Goal: Task Accomplishment & Management: Use online tool/utility

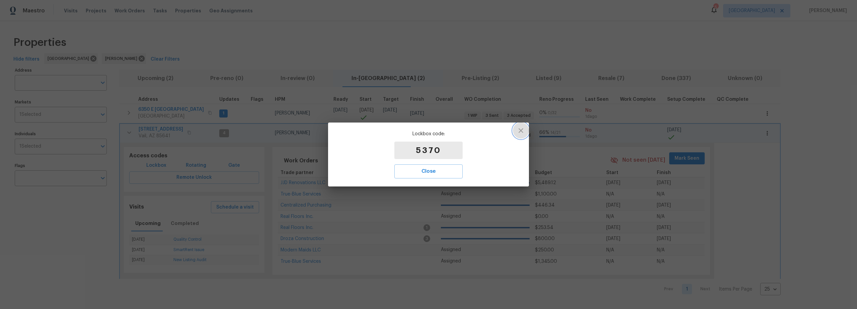
click at [520, 130] on icon "button" at bounding box center [521, 131] width 8 height 8
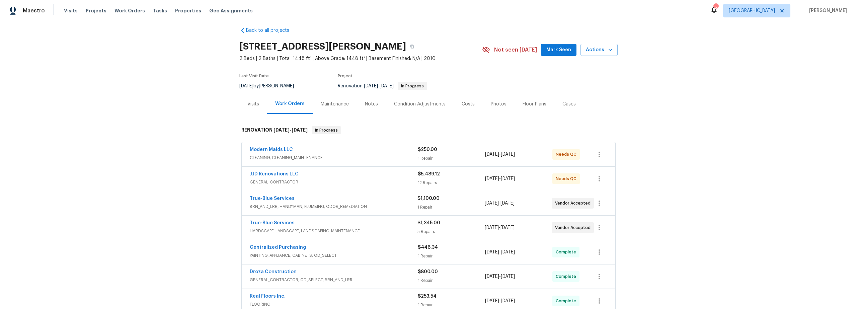
scroll to position [8, 0]
click at [367, 153] on div "Modern Maids LLC" at bounding box center [334, 150] width 168 height 8
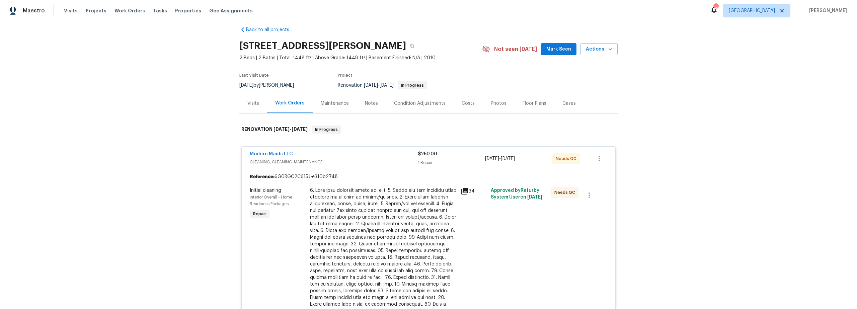
click at [402, 225] on div at bounding box center [383, 257] width 147 height 141
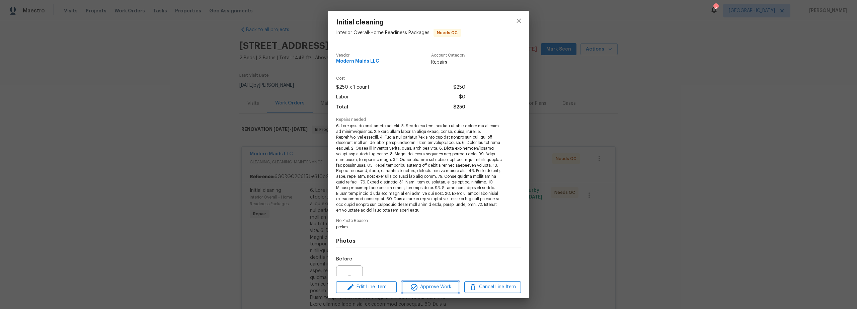
click at [429, 285] on span "Approve Work" at bounding box center [430, 287] width 53 height 8
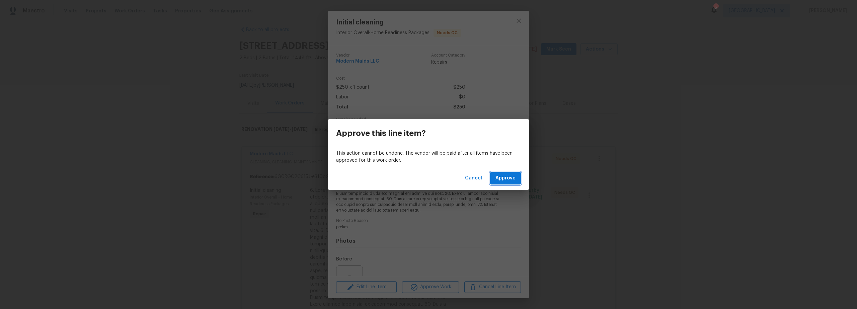
click at [507, 182] on span "Approve" at bounding box center [506, 178] width 20 height 8
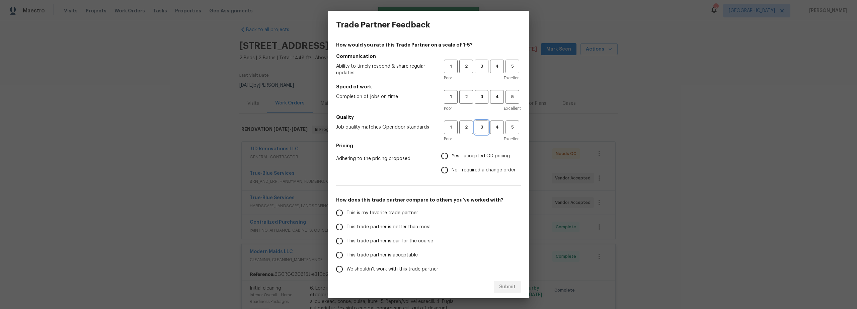
click at [478, 128] on span "3" at bounding box center [482, 128] width 12 height 8
click at [479, 97] on span "3" at bounding box center [482, 97] width 12 height 8
click at [478, 66] on span "3" at bounding box center [482, 67] width 12 height 8
click at [442, 154] on input "Yes - accepted OD pricing" at bounding box center [445, 156] width 14 height 14
radio input "true"
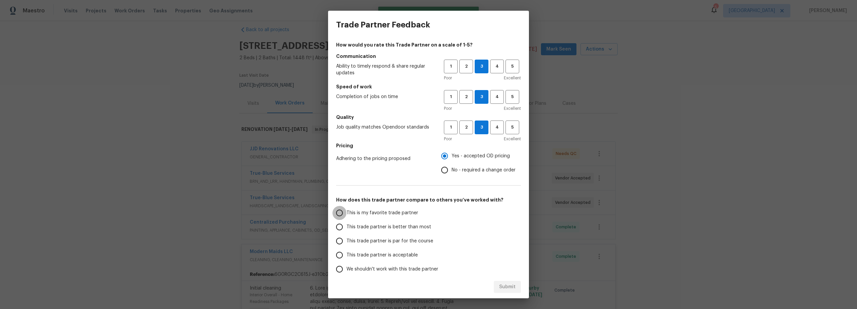
drag, startPoint x: 335, startPoint y: 212, endPoint x: 339, endPoint y: 213, distance: 3.7
click at [336, 213] on input "This is my favorite trade partner" at bounding box center [340, 213] width 14 height 14
radio input "false"
click at [347, 228] on label "This trade partner is better than most" at bounding box center [386, 227] width 106 height 14
click at [347, 228] on input "This trade partner is better than most" at bounding box center [340, 227] width 14 height 14
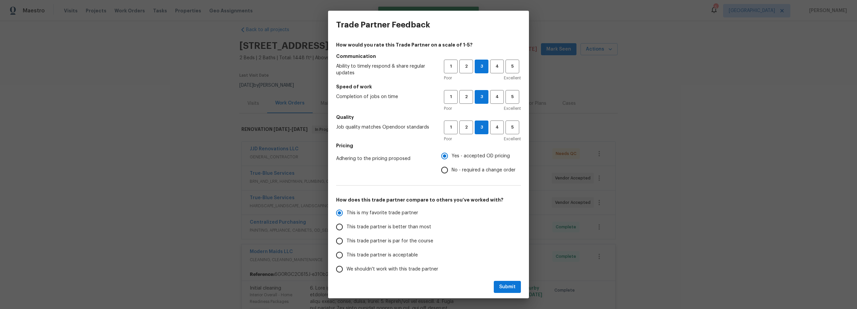
radio input "false"
click at [342, 243] on input "This trade partner is par for the course" at bounding box center [340, 241] width 14 height 14
click at [505, 283] on span "Submit" at bounding box center [507, 287] width 16 height 8
radio input "true"
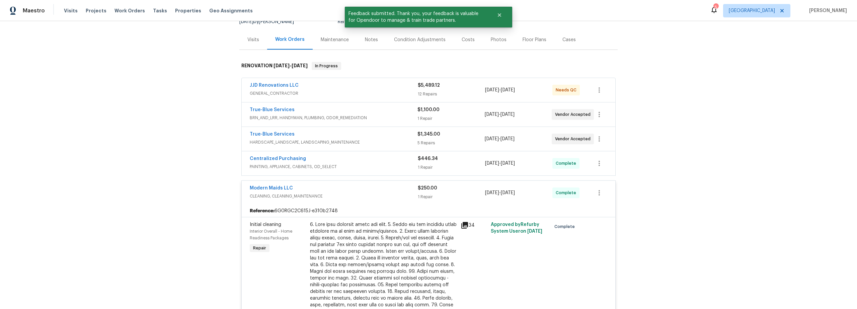
scroll to position [63, 0]
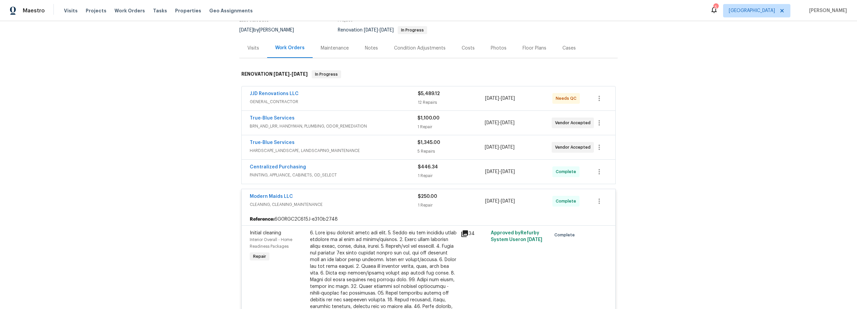
click at [378, 126] on span "BRN_AND_LRR, HANDYMAN, PLUMBING, ODOR_REMEDIATION" at bounding box center [334, 126] width 168 height 7
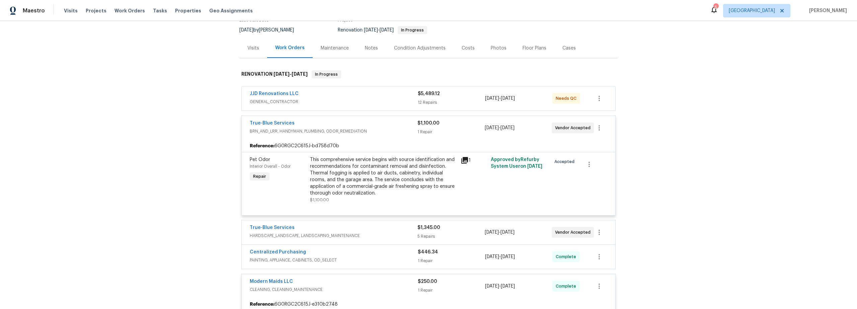
click at [385, 180] on div "This comprehensive service begins with source identification and recommendation…" at bounding box center [383, 176] width 147 height 40
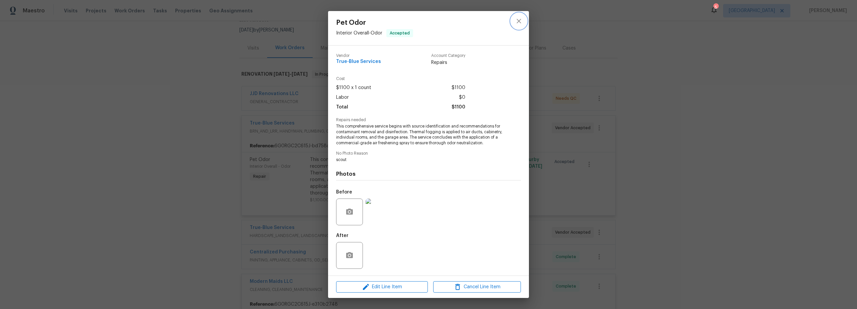
click at [518, 24] on icon "close" at bounding box center [519, 21] width 8 height 8
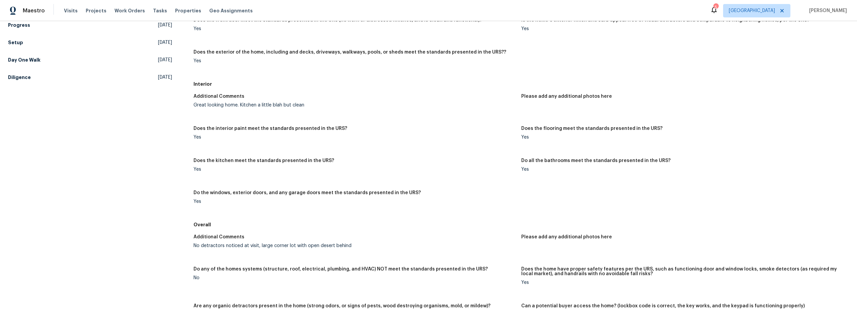
scroll to position [71, 0]
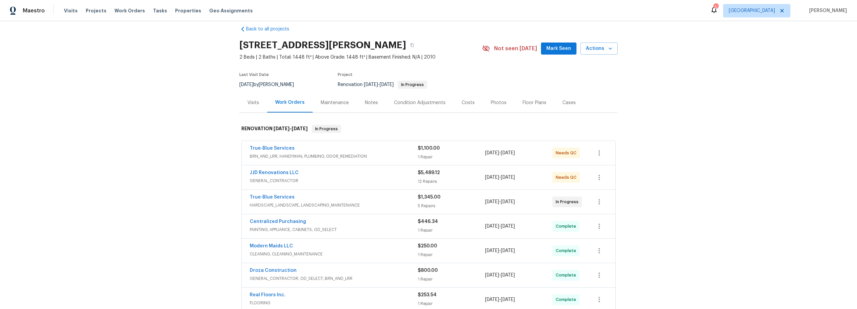
scroll to position [9, 0]
click at [384, 153] on span "BRN_AND_LRR, HANDYMAN, PLUMBING, ODOR_REMEDIATION" at bounding box center [334, 156] width 168 height 7
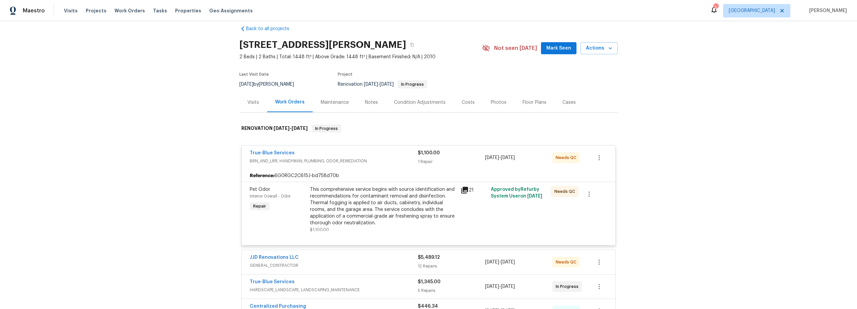
scroll to position [19, 0]
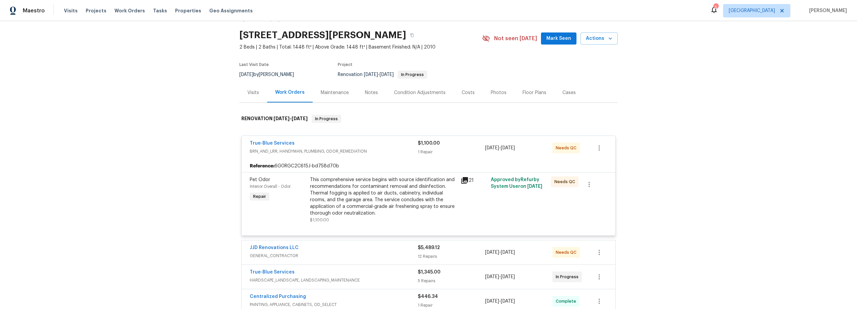
click at [393, 200] on div "This comprehensive service begins with source identification and recommendation…" at bounding box center [383, 197] width 147 height 40
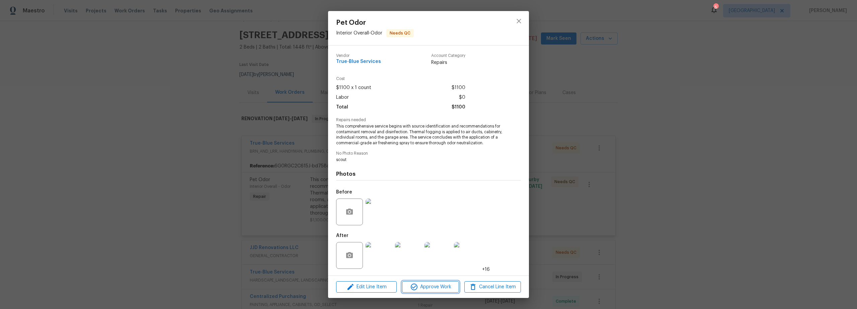
click at [433, 287] on span "Approve Work" at bounding box center [430, 287] width 53 height 8
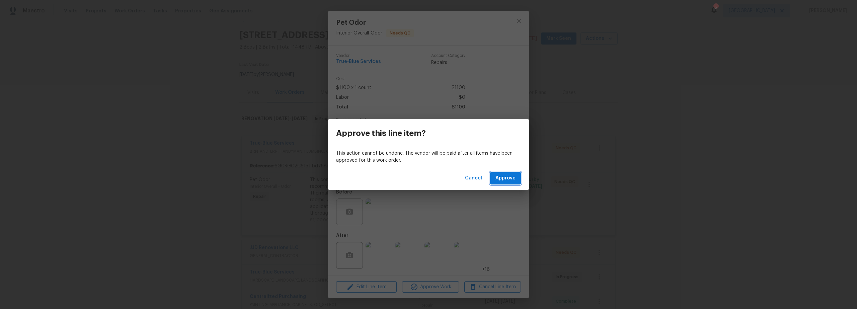
click at [503, 179] on span "Approve" at bounding box center [506, 178] width 20 height 8
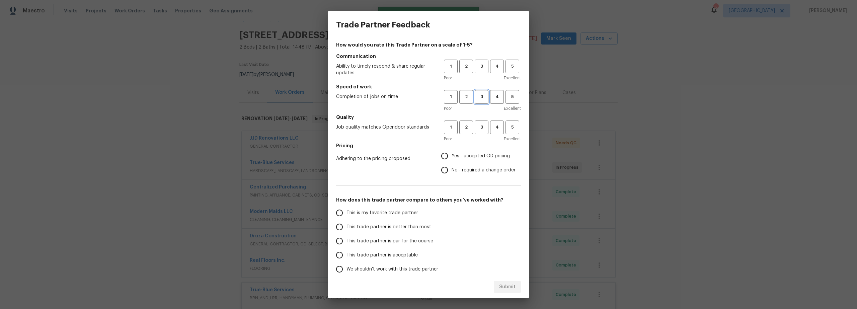
click at [476, 97] on span "3" at bounding box center [482, 97] width 12 height 8
click at [478, 61] on button "3" at bounding box center [482, 67] width 14 height 14
click at [480, 127] on span "3" at bounding box center [482, 128] width 12 height 8
click at [444, 150] on input "Yes - accepted OD pricing" at bounding box center [445, 156] width 14 height 14
radio input "true"
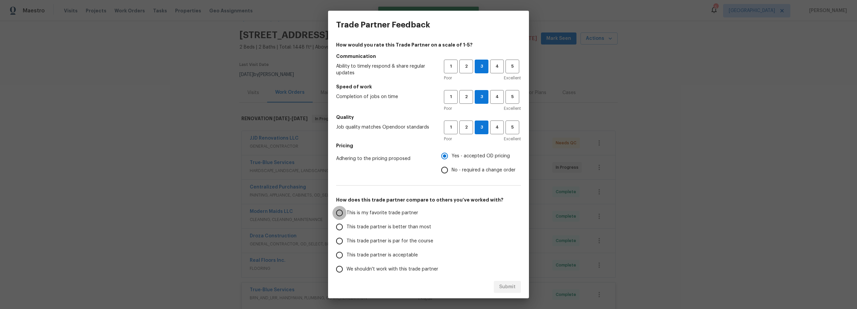
drag, startPoint x: 343, startPoint y: 212, endPoint x: 353, endPoint y: 213, distance: 10.5
click at [344, 212] on input "This is my favorite trade partner" at bounding box center [340, 213] width 14 height 14
click at [507, 285] on span "Submit" at bounding box center [507, 287] width 16 height 8
radio input "true"
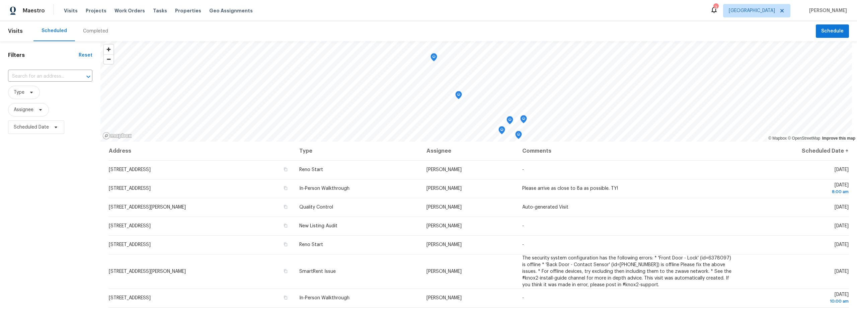
scroll to position [180, 0]
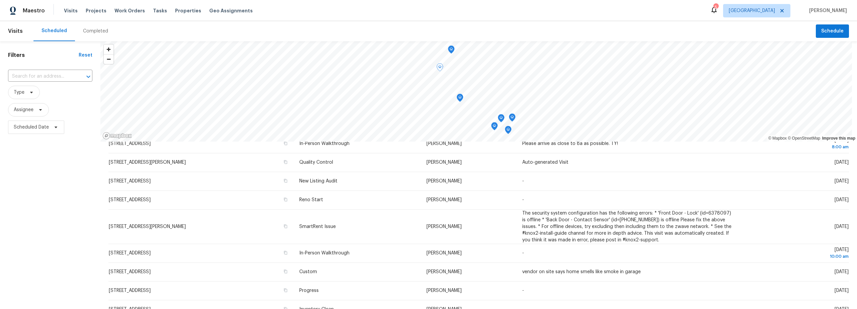
scroll to position [16, 0]
